Goal: Register for event/course

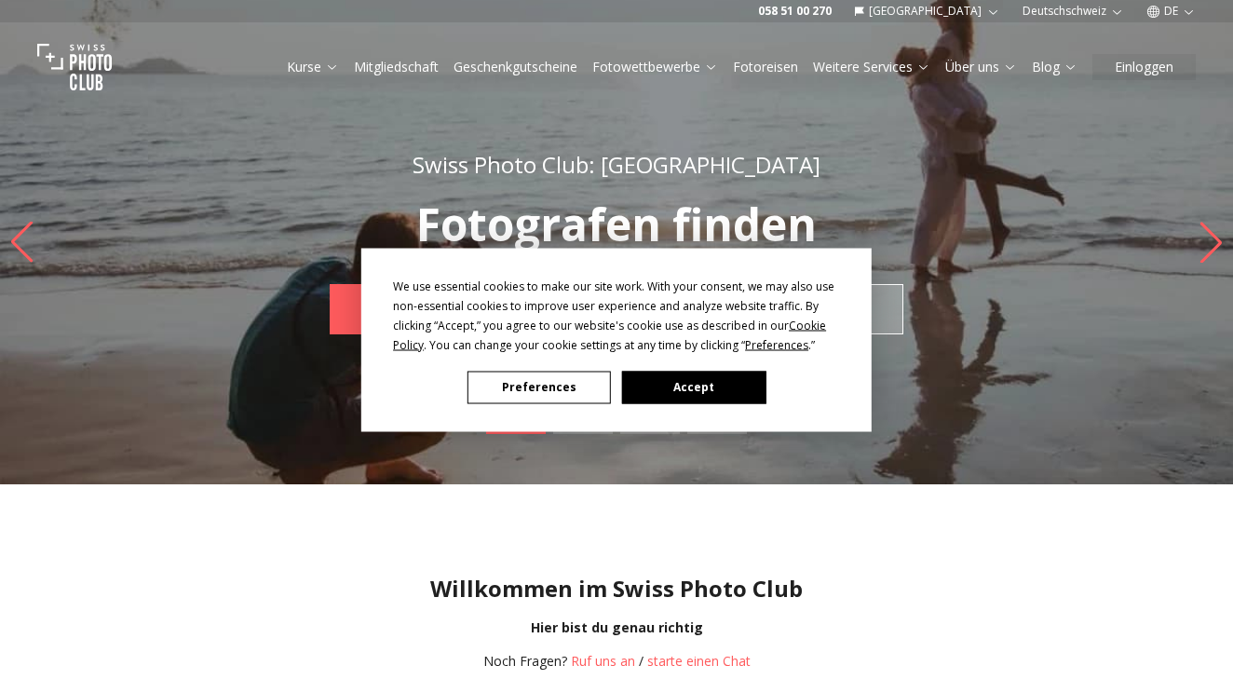
click at [683, 381] on button "Accept" at bounding box center [693, 387] width 143 height 33
click at [683, 381] on div "Swiss Photo Club: Schweiz Fotografen finden JETZT FINDEN mietstudio" at bounding box center [616, 242] width 715 height 363
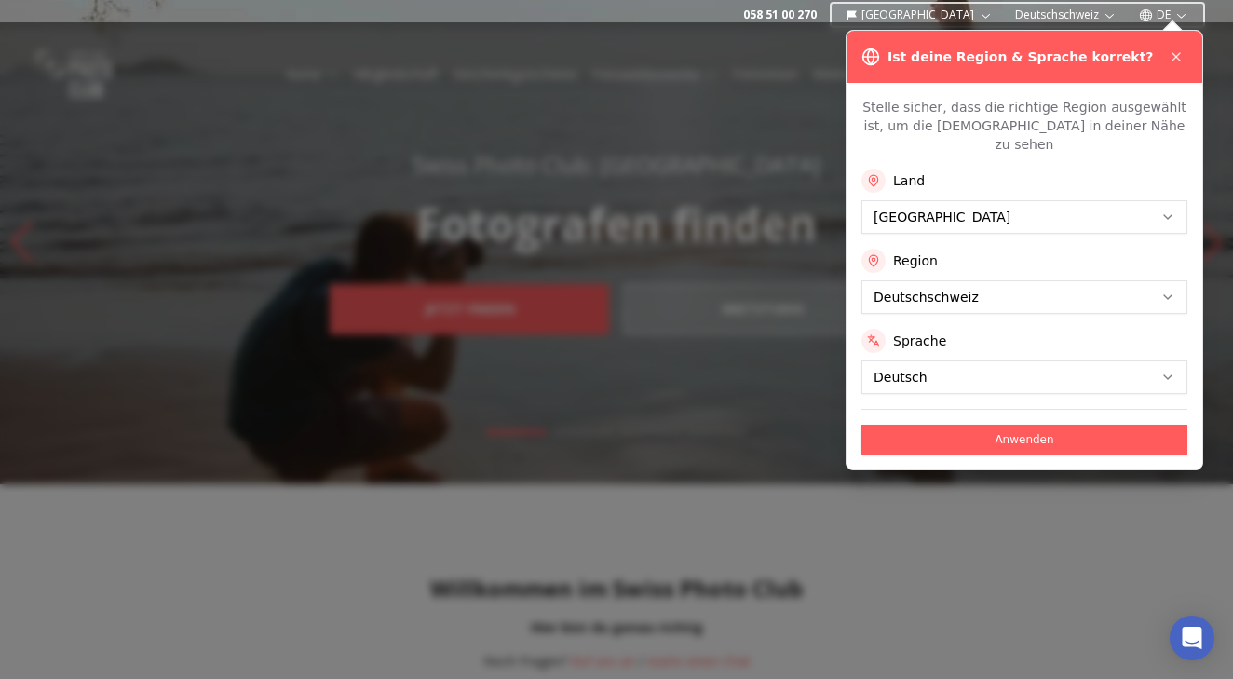
click at [987, 432] on button "Anwenden" at bounding box center [1025, 440] width 326 height 30
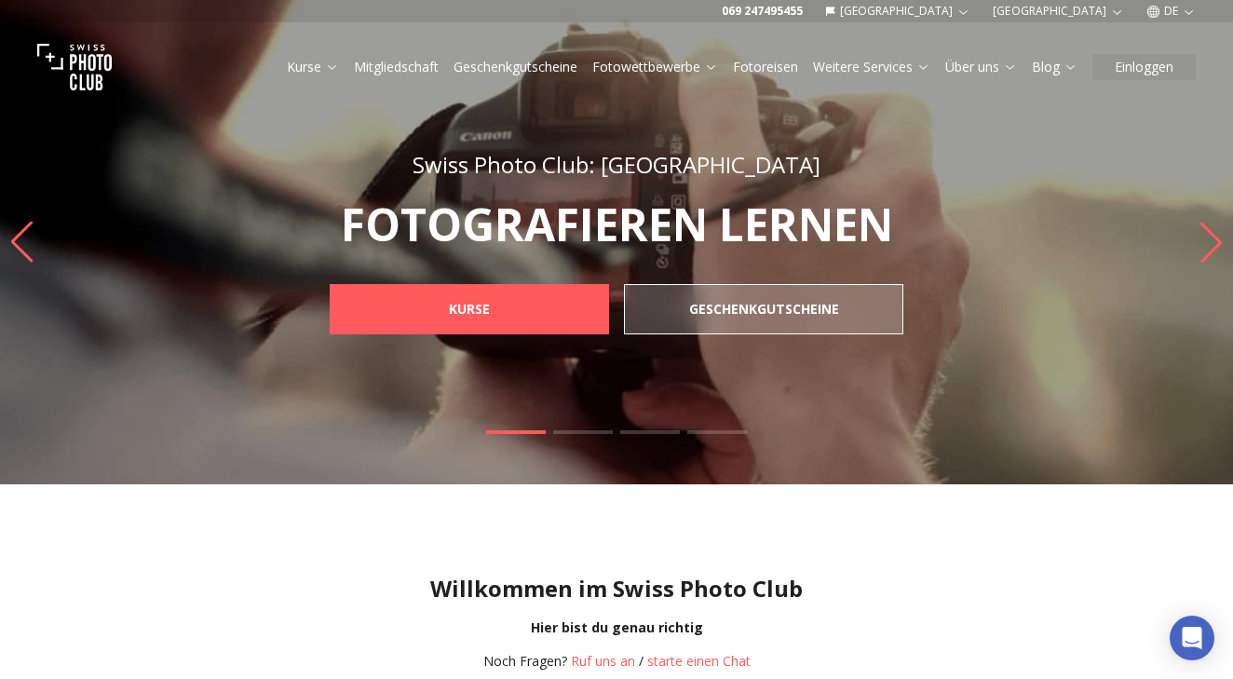
click at [617, 75] on link "Fotowettbewerbe" at bounding box center [655, 67] width 126 height 19
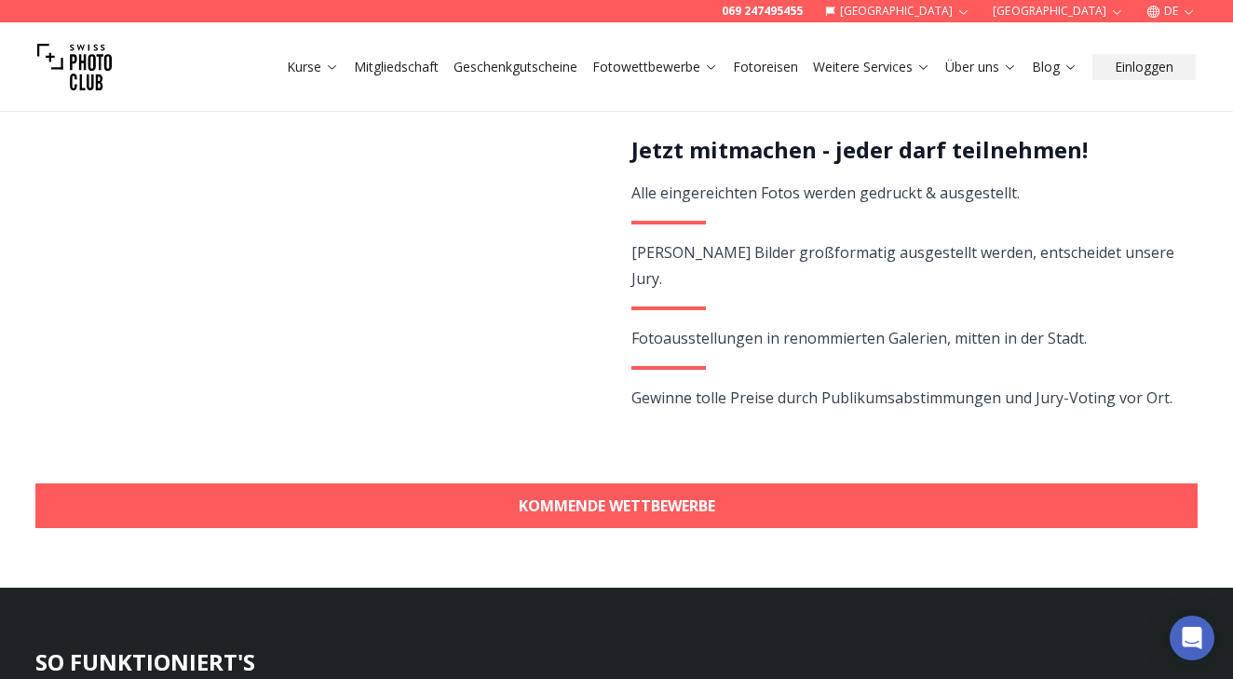
scroll to position [392, 0]
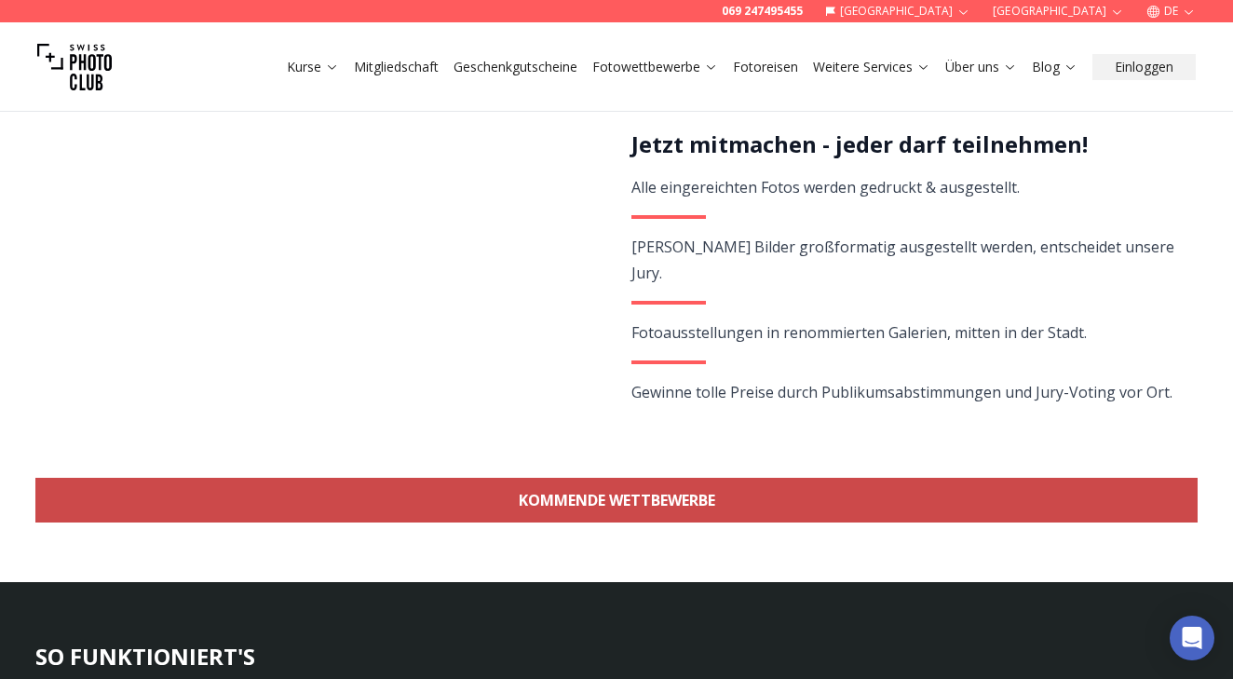
click at [604, 479] on link "KOMMENDE WETTBEWERBE" at bounding box center [616, 500] width 1162 height 45
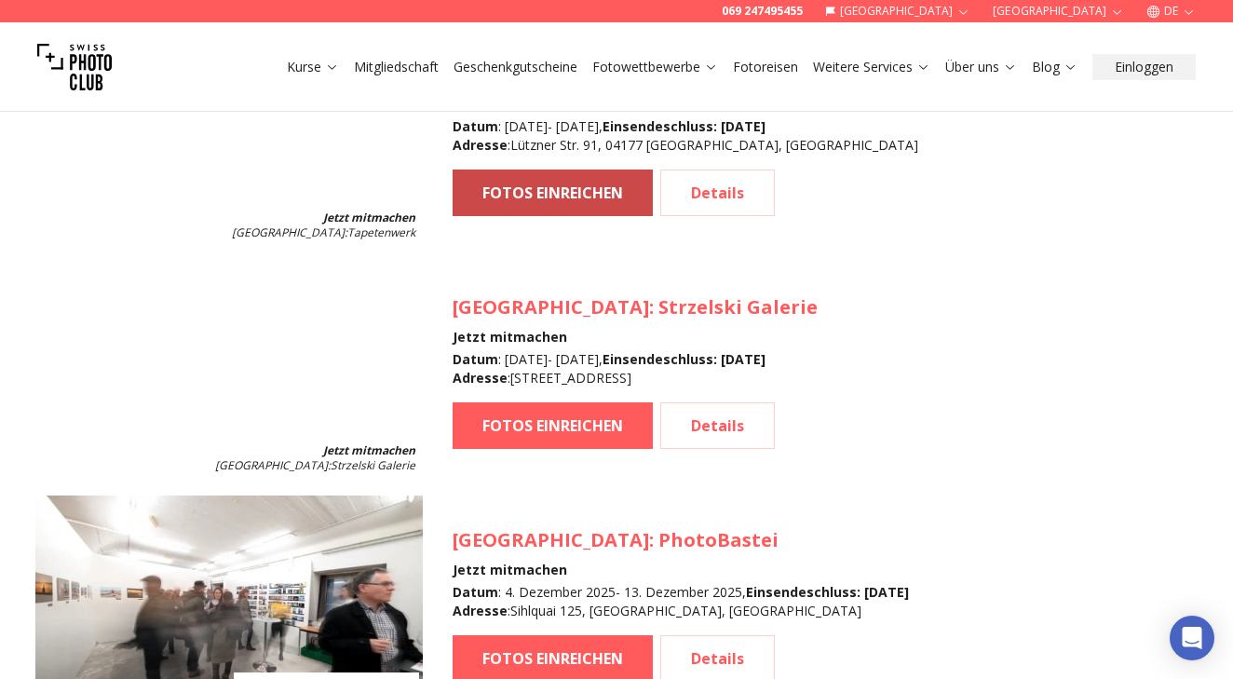
scroll to position [3184, 0]
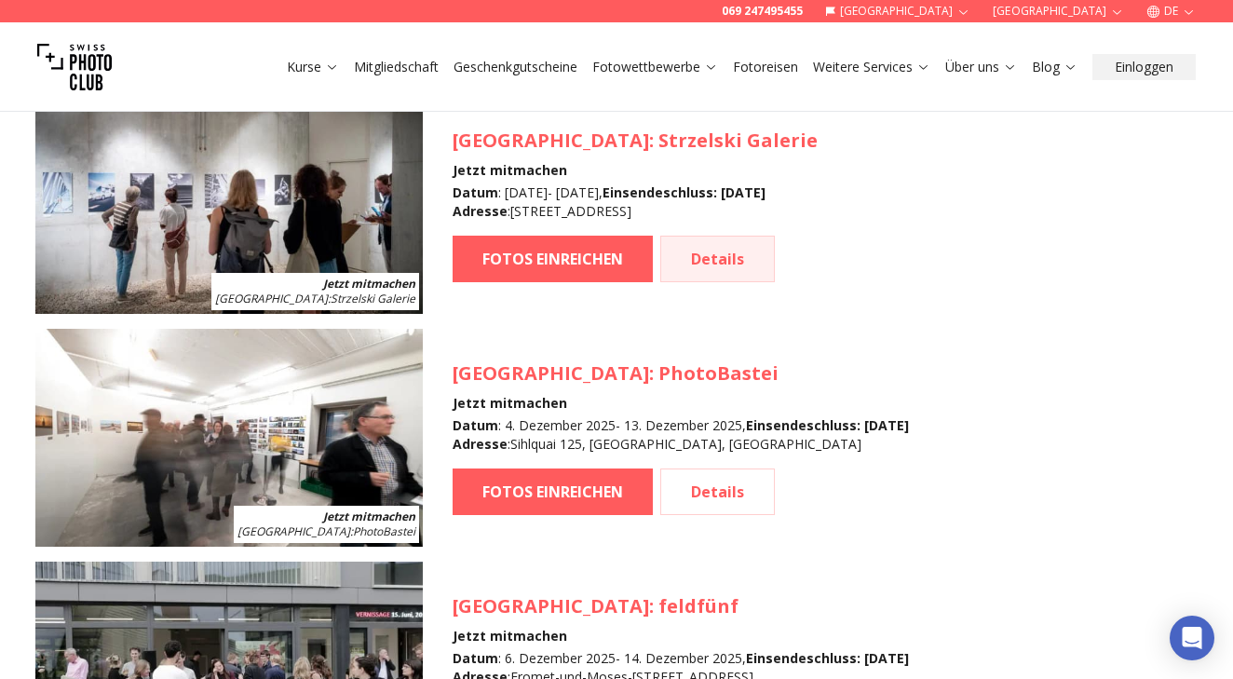
click at [677, 241] on link "Details" at bounding box center [717, 259] width 115 height 47
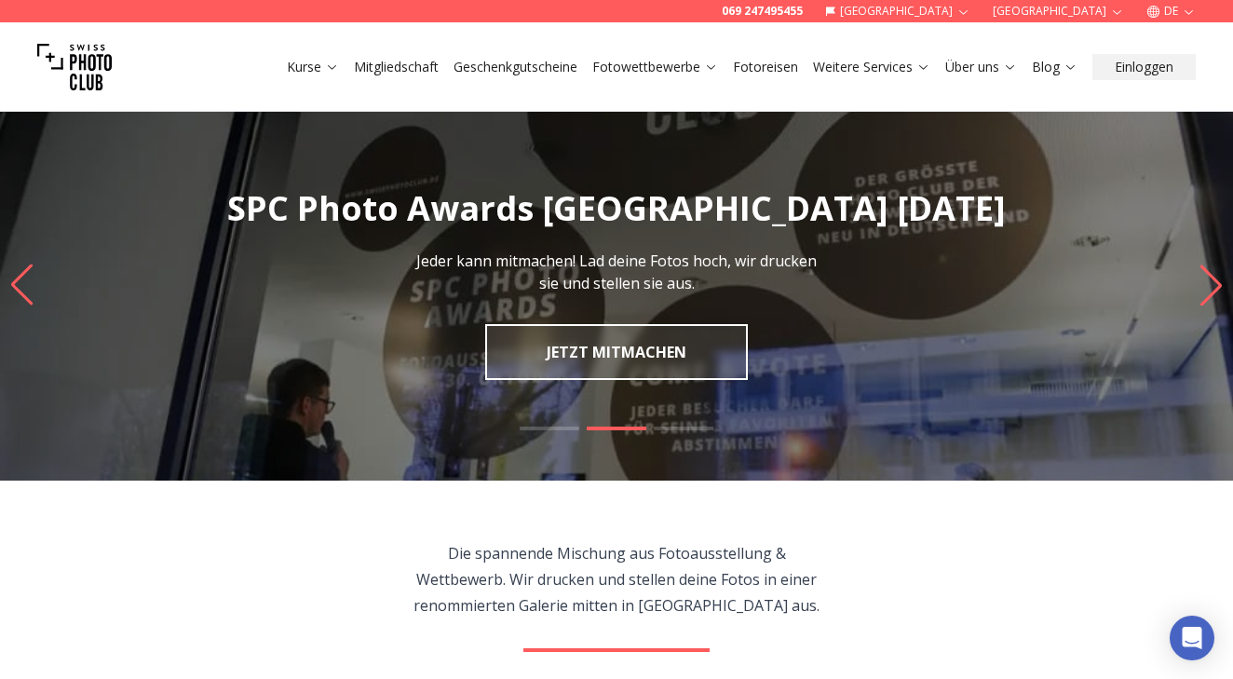
click at [1203, 289] on icon "Next slide" at bounding box center [1211, 285] width 25 height 41
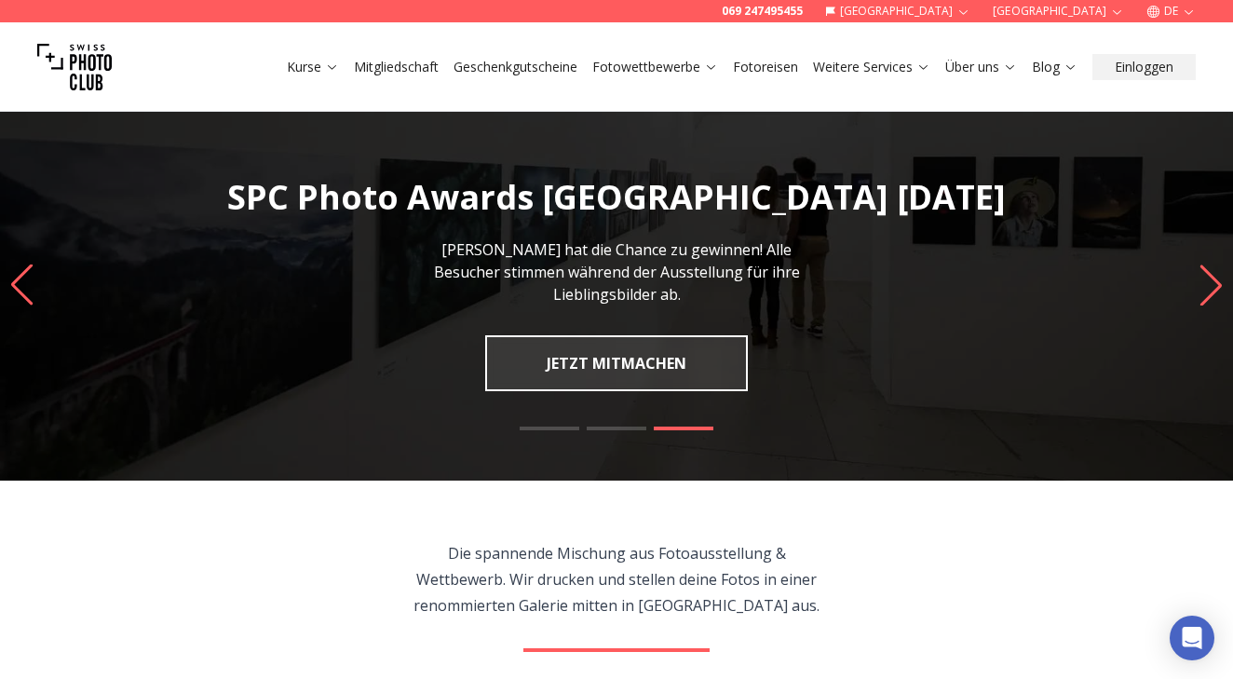
click at [1203, 289] on icon "Next slide" at bounding box center [1211, 285] width 25 height 41
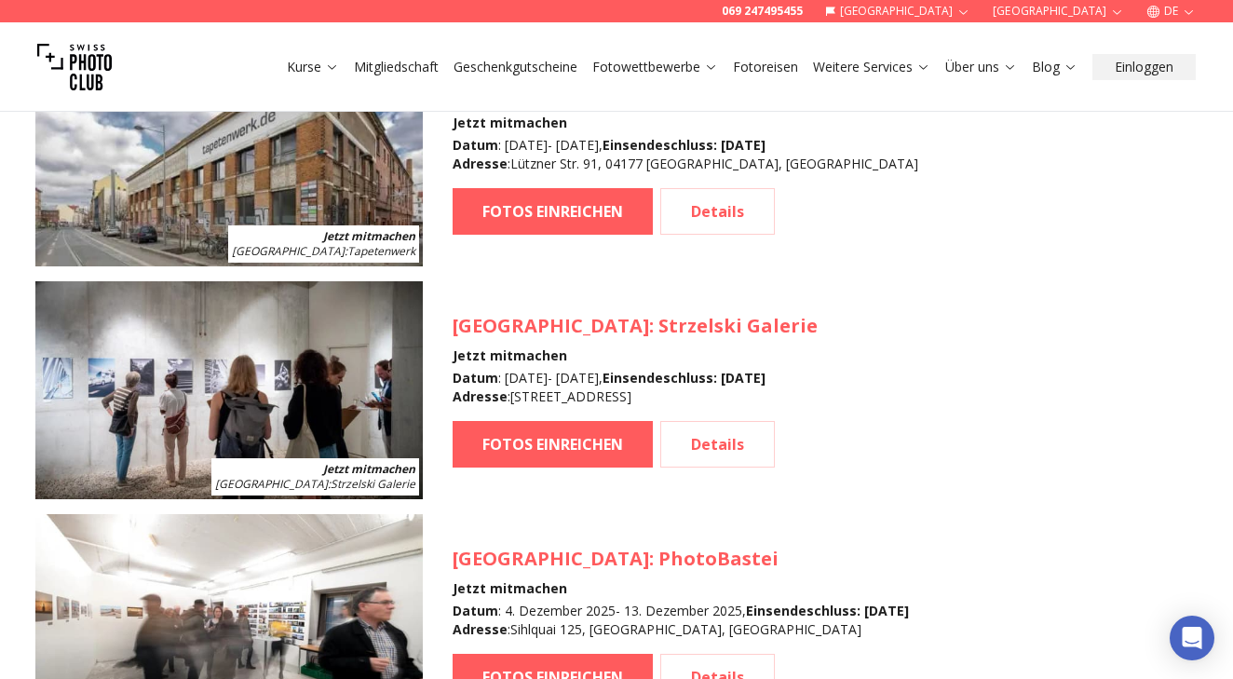
scroll to position [3029, 0]
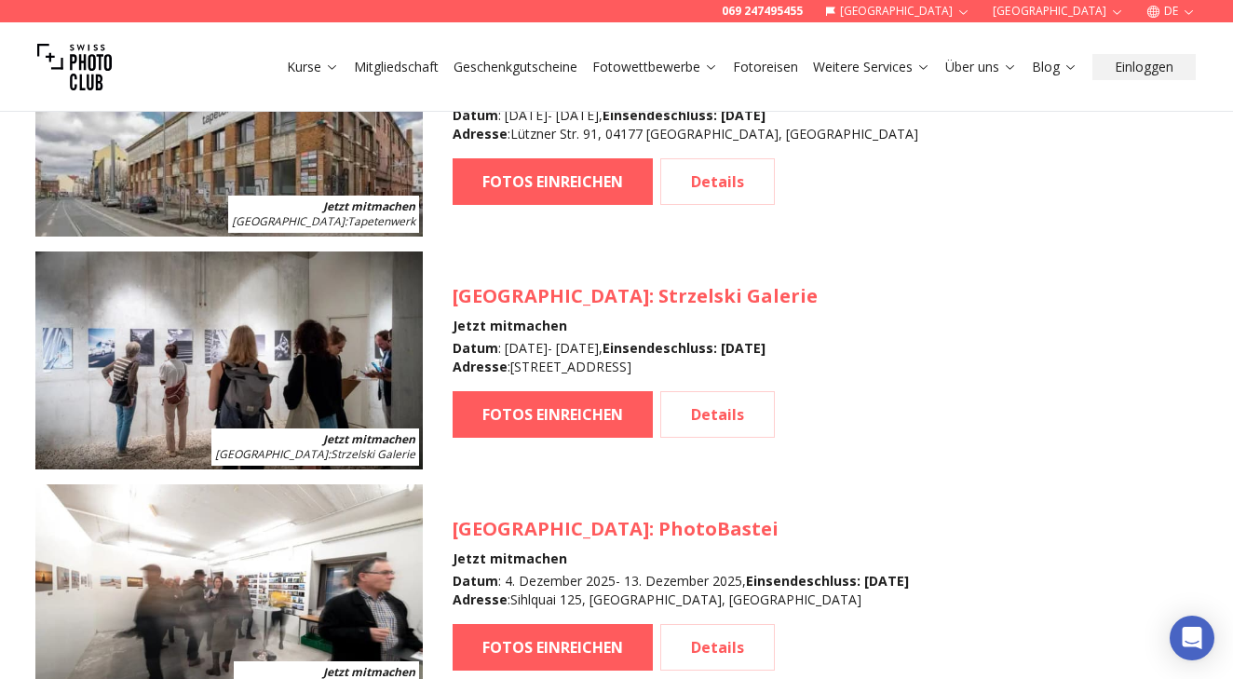
click at [279, 409] on img at bounding box center [228, 360] width 387 height 218
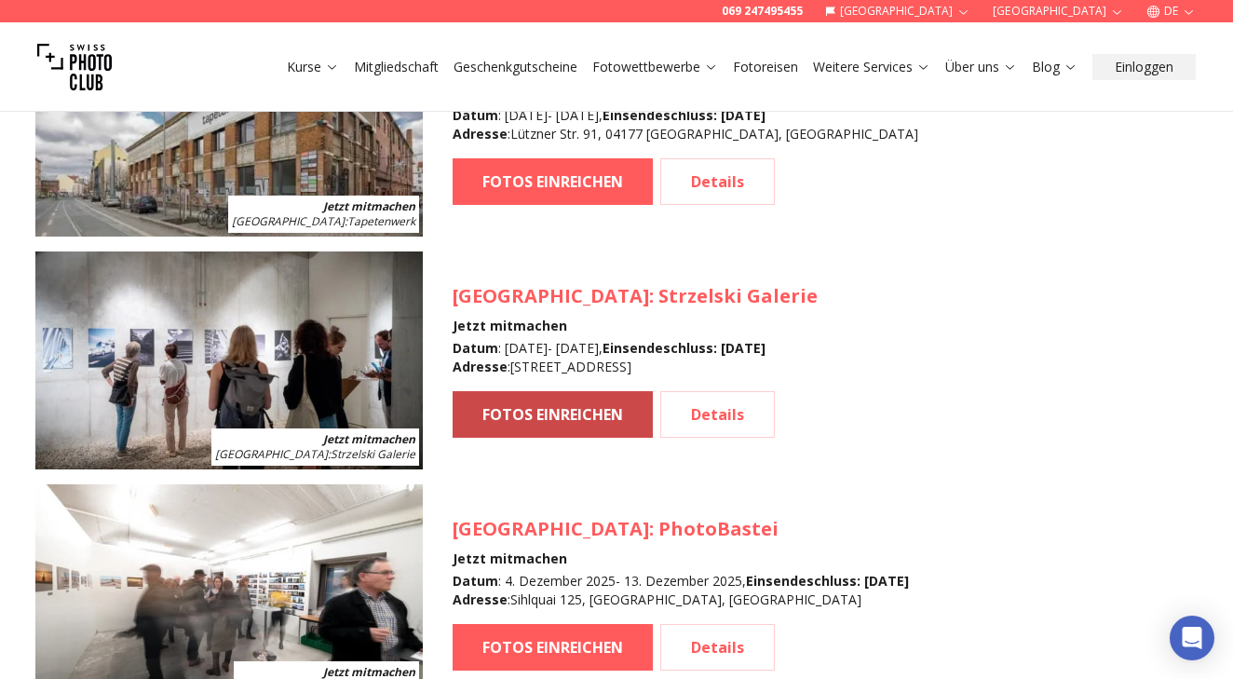
click at [594, 396] on link "FOTOS EINREICHEN" at bounding box center [553, 414] width 200 height 47
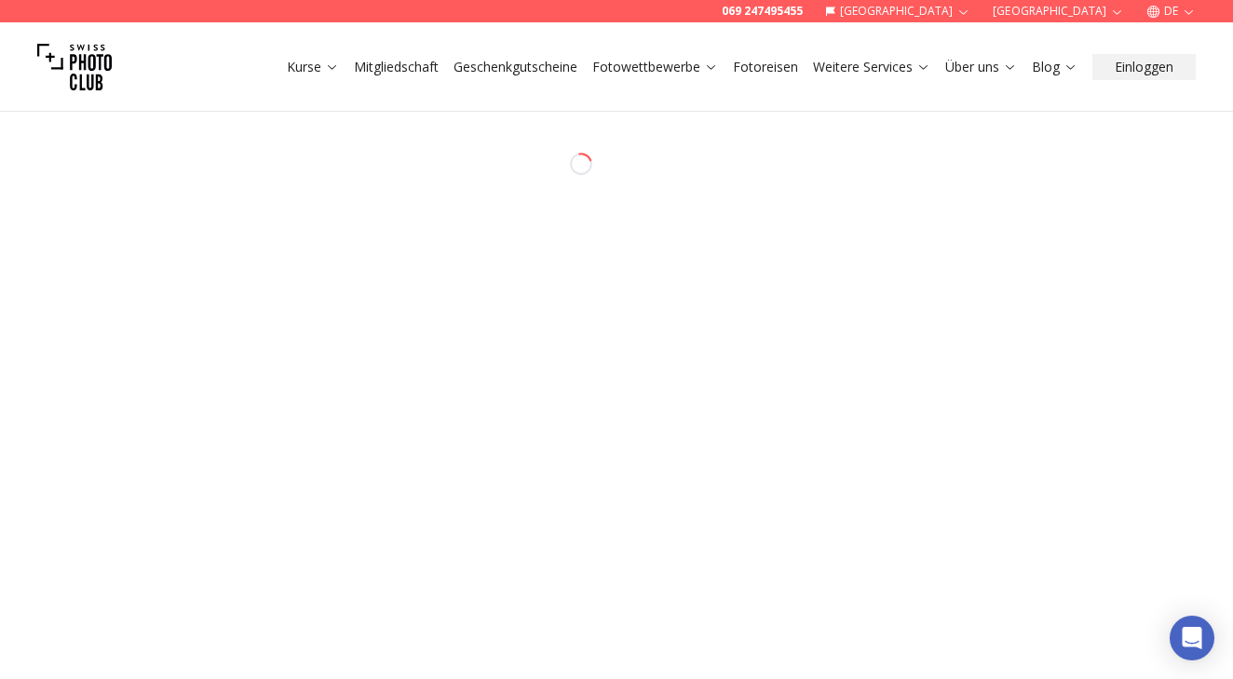
select select "*******"
